Goal: Information Seeking & Learning: Learn about a topic

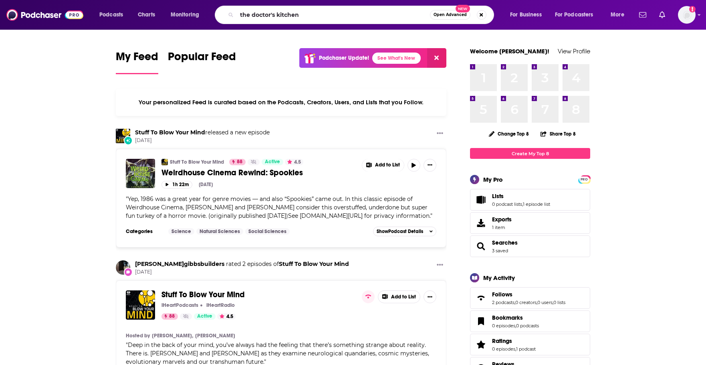
type input "the doctor's kitchen"
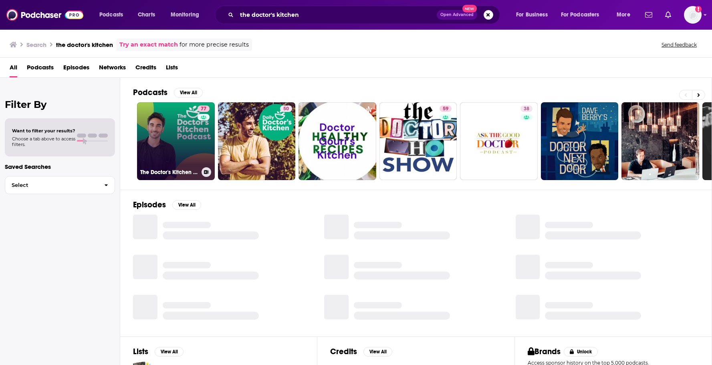
click at [196, 143] on link "77 The Doctor's Kitchen Podcast" at bounding box center [176, 141] width 78 height 78
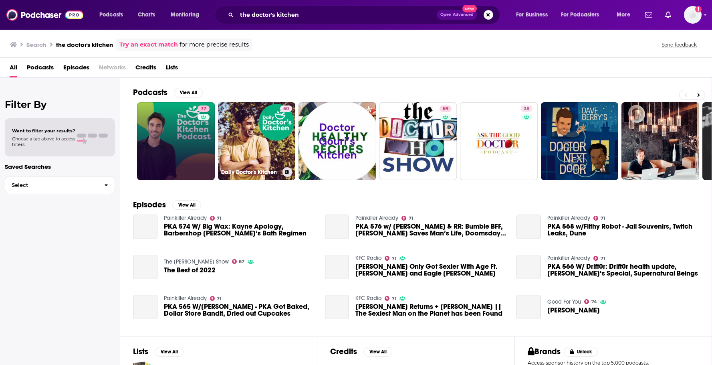
click at [190, 141] on link "77" at bounding box center [176, 141] width 78 height 78
